Goal: Task Accomplishment & Management: Manage account settings

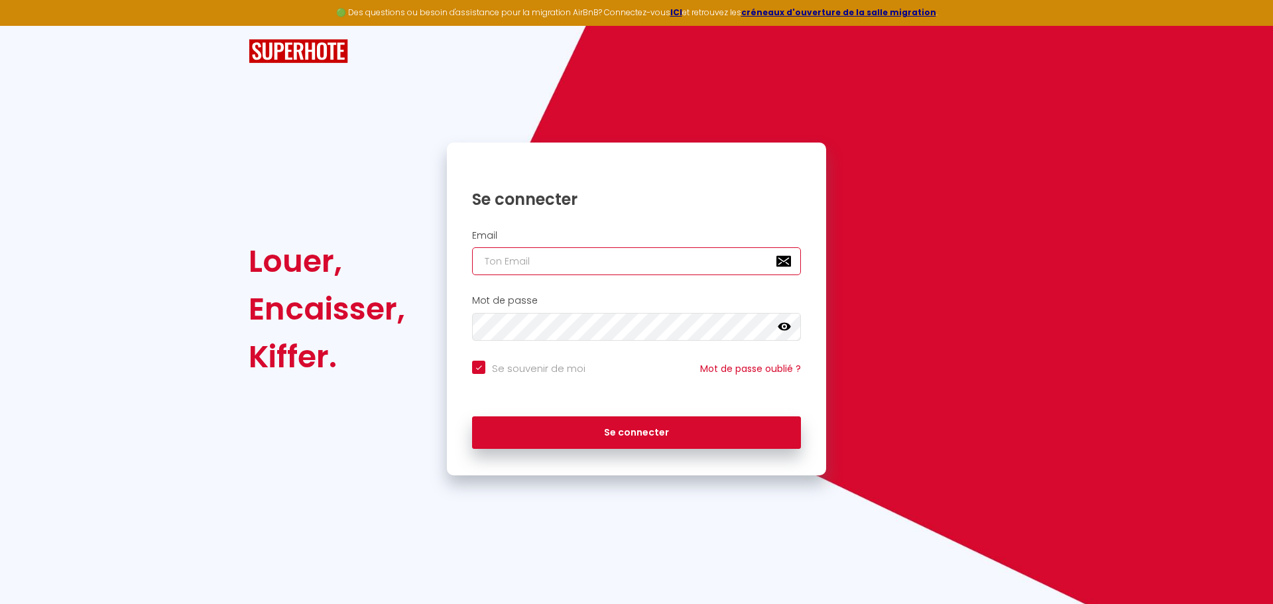
type input "[EMAIL_ADDRESS][DOMAIN_NAME]"
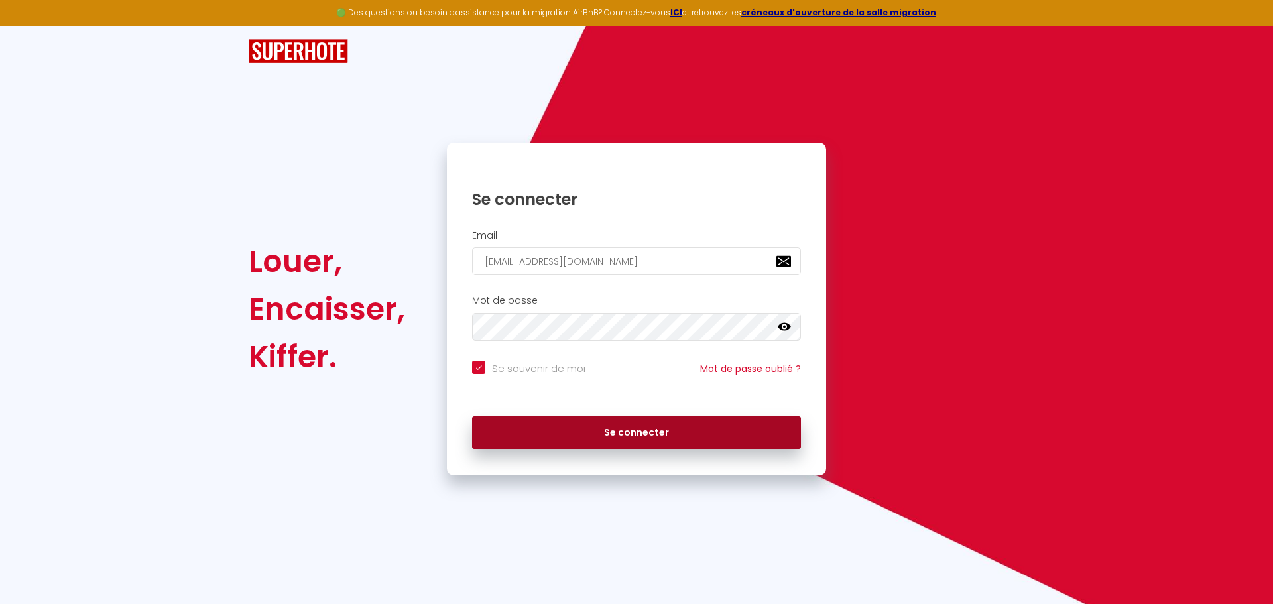
click at [599, 426] on button "Se connecter" at bounding box center [636, 433] width 329 height 33
checkbox input "true"
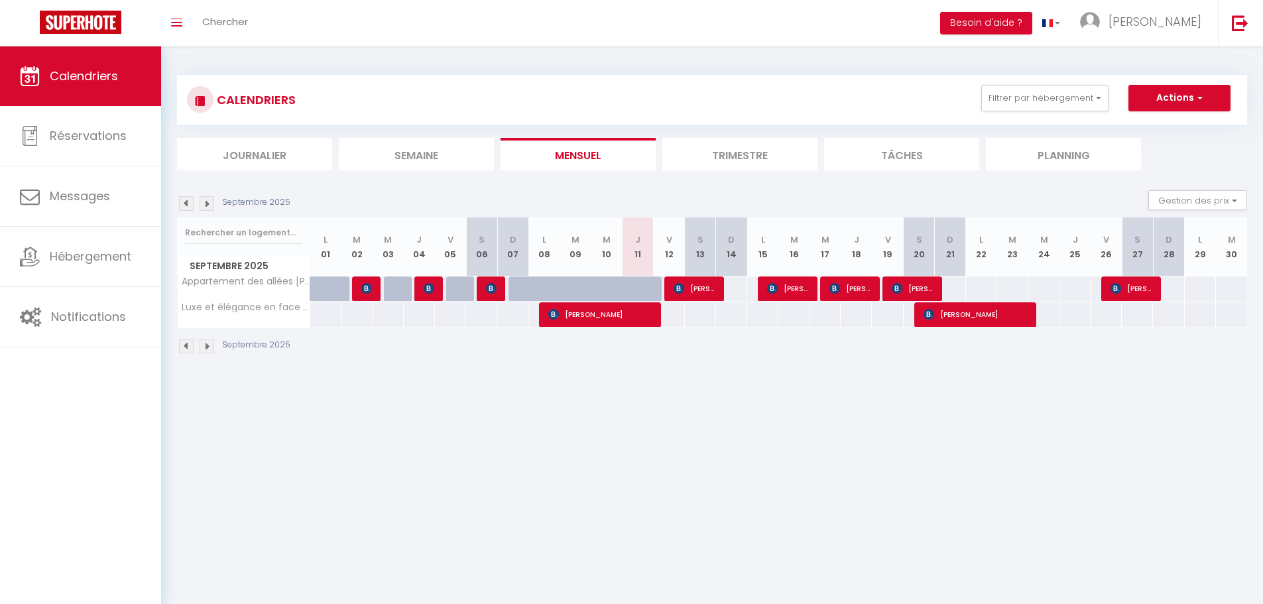
click at [210, 345] on img at bounding box center [207, 346] width 15 height 15
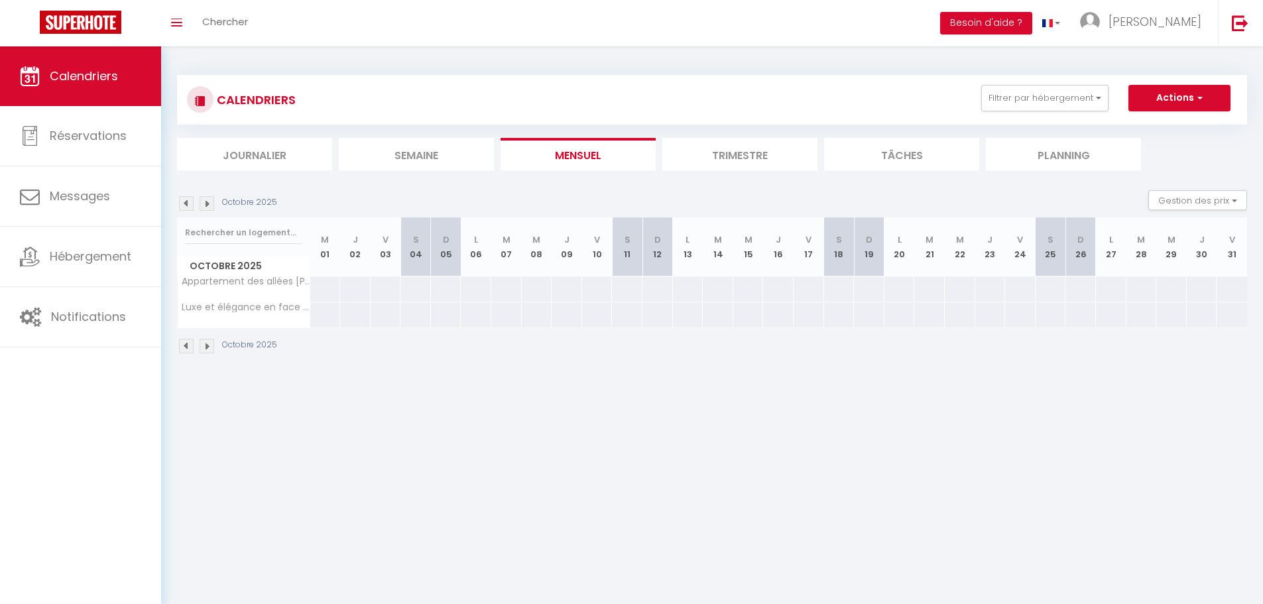
click at [208, 345] on img at bounding box center [207, 346] width 15 height 15
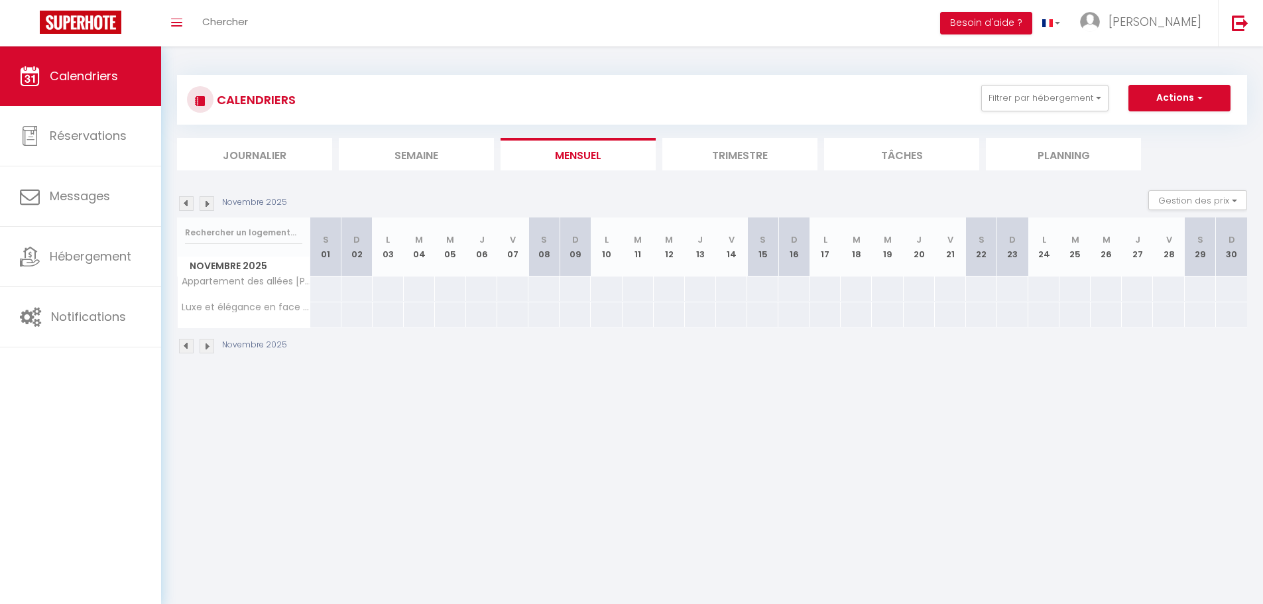
click at [190, 346] on img at bounding box center [186, 346] width 15 height 15
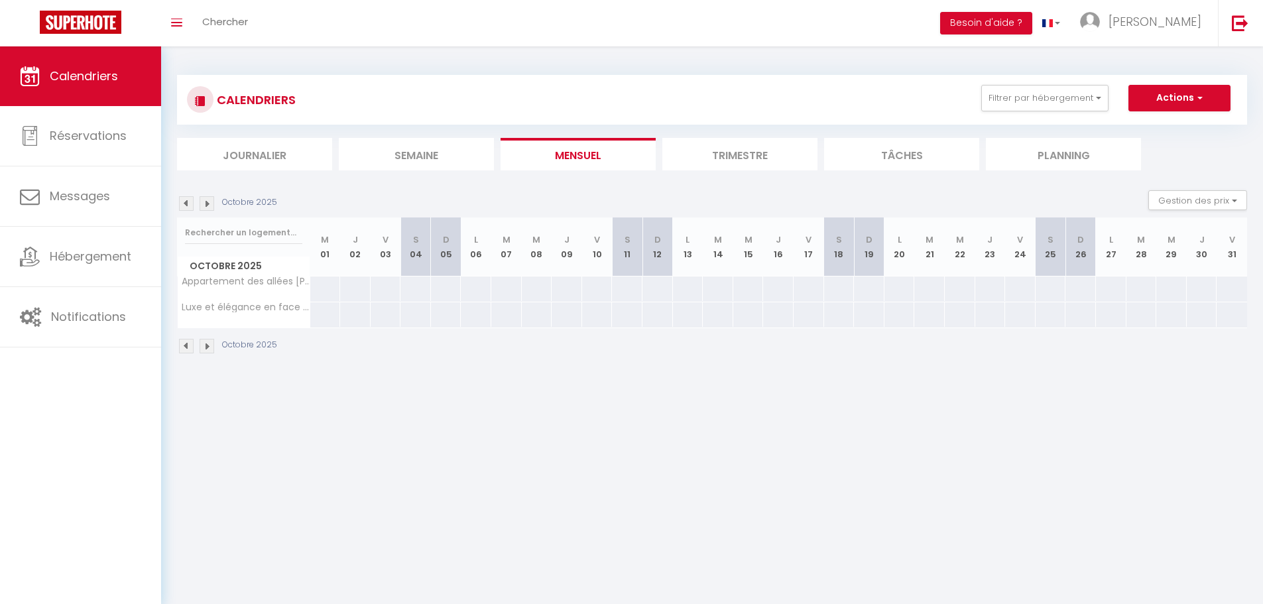
click at [190, 346] on img at bounding box center [186, 346] width 15 height 15
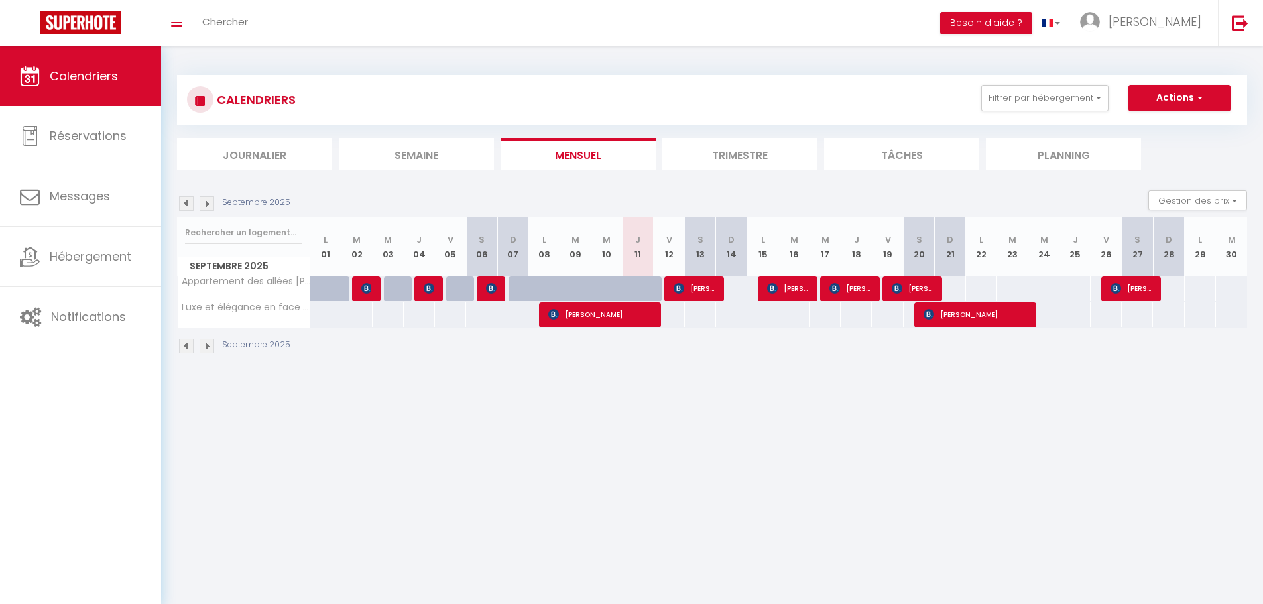
drag, startPoint x: 208, startPoint y: 345, endPoint x: 190, endPoint y: 347, distance: 17.4
click at [190, 347] on img at bounding box center [186, 346] width 15 height 15
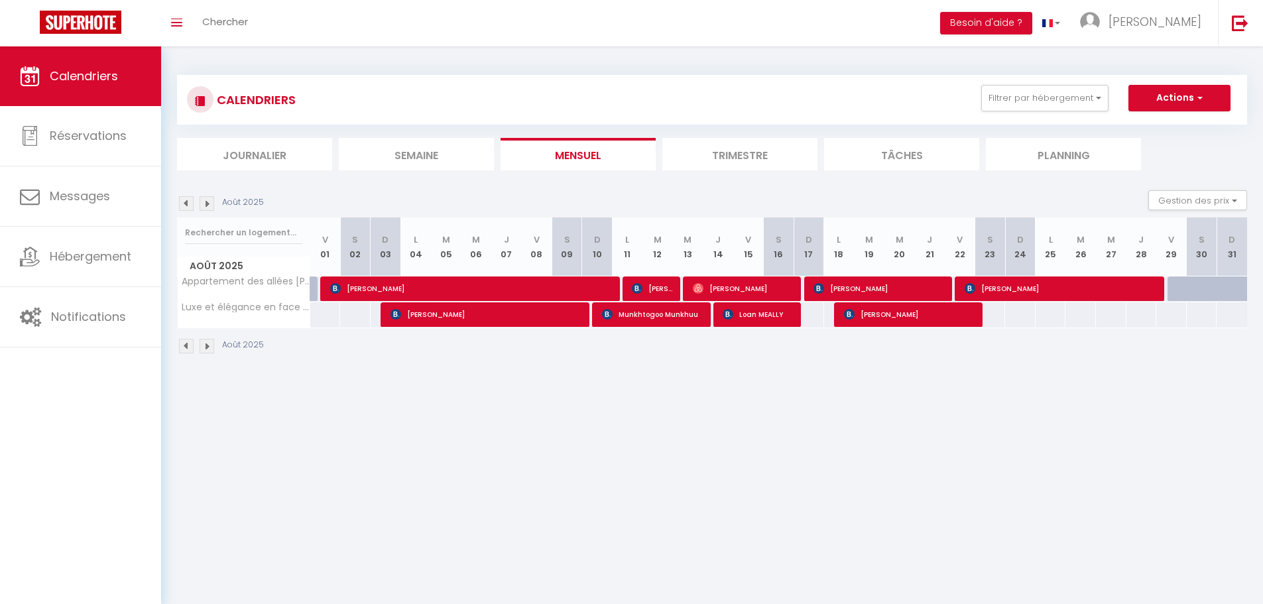
click at [206, 348] on img at bounding box center [207, 346] width 15 height 15
